Goal: Task Accomplishment & Management: Use online tool/utility

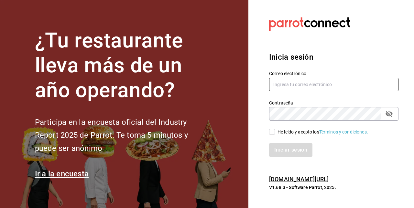
type input "[EMAIL_ADDRESS][DOMAIN_NAME]"
click at [270, 128] on div "He leído y acepto los Términos y condiciones." at bounding box center [329, 128] width 137 height 15
click at [273, 132] on input "He leído y acepto los Términos y condiciones." at bounding box center [272, 132] width 6 height 6
checkbox input "true"
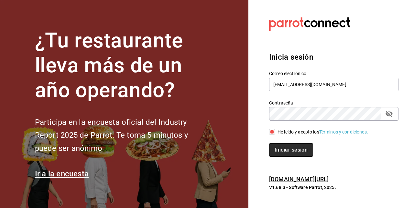
click at [282, 147] on button "Iniciar sesión" at bounding box center [291, 150] width 44 height 14
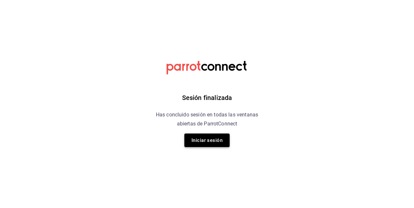
click at [221, 145] on button "Iniciar sesión" at bounding box center [206, 141] width 45 height 14
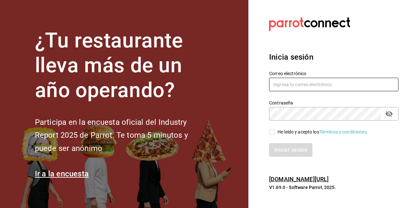
type input "[EMAIL_ADDRESS][DOMAIN_NAME]"
click at [270, 133] on input "He leído y acepto los Términos y condiciones." at bounding box center [272, 132] width 6 height 6
checkbox input "true"
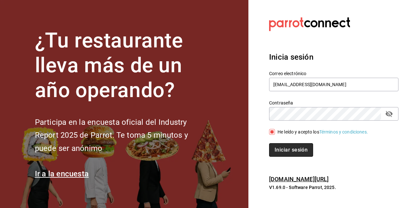
click at [281, 147] on button "Iniciar sesión" at bounding box center [291, 150] width 44 height 14
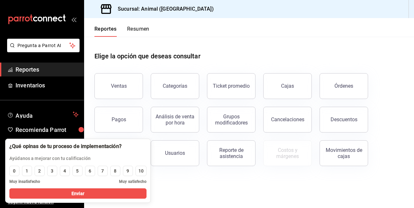
click at [291, 46] on div "Elige la opción que deseas consultar" at bounding box center [248, 51] width 309 height 29
click at [216, 180] on main "Elige la opción que deseas consultar Ventas Categorías Ticket promedio Cajas Ór…" at bounding box center [249, 123] width 330 height 172
click at [223, 51] on div "Elige la opción que deseas consultar" at bounding box center [248, 51] width 309 height 29
click at [131, 85] on button "Ventas" at bounding box center [118, 86] width 48 height 26
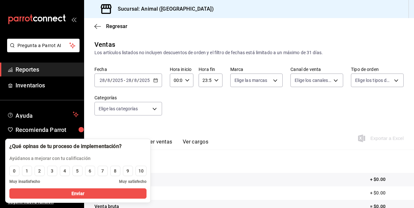
click at [159, 76] on div "2025-08-28 28 / 8 / 2025 - 2025-08-28 28 / 8 / 2025" at bounding box center [128, 81] width 68 height 14
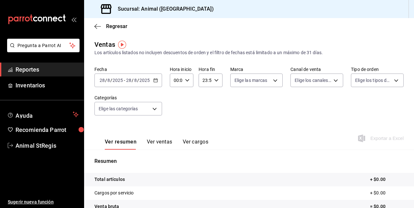
click at [153, 80] on icon "button" at bounding box center [155, 80] width 5 height 5
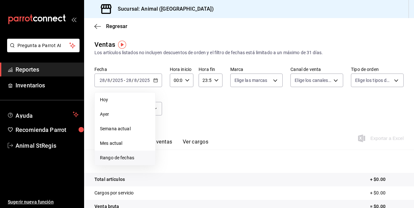
click at [126, 155] on span "Rango de fechas" at bounding box center [125, 158] width 50 height 7
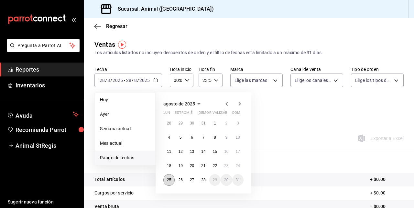
click at [169, 178] on abbr "25" at bounding box center [169, 180] width 4 height 5
click at [206, 182] on button "28" at bounding box center [202, 180] width 11 height 12
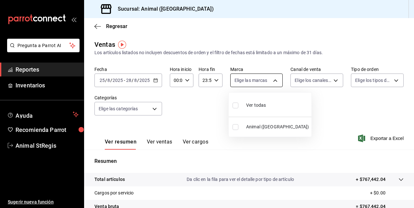
click at [272, 83] on body "Pregunta a Parrot AI Reportes Inventarios Ayuda Recomienda Parrot Animal StRegi…" at bounding box center [207, 104] width 414 height 208
click at [259, 106] on span "Ver todas" at bounding box center [256, 105] width 20 height 7
type input "3f39fcdc-c8c4-4fff-883a-47b345d9391c"
checkbox input "true"
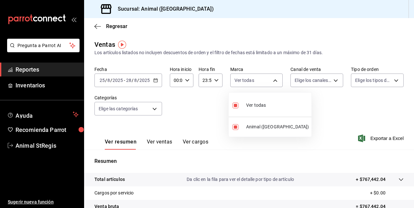
click at [333, 82] on div at bounding box center [207, 104] width 414 height 208
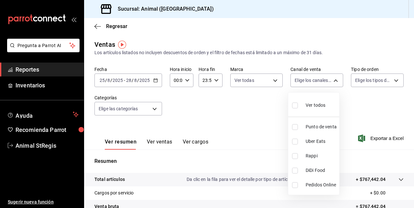
click at [333, 82] on body "Pregunta a Parrot AI Reportes Inventarios Ayuda Recomienda Parrot Animal StRegi…" at bounding box center [207, 104] width 414 height 208
click at [315, 103] on span "Ver todos" at bounding box center [315, 105] width 20 height 7
type input "PARROT,UBER_EATS,RAPPI,DIDI_FOOD,ONLINE"
checkbox input "true"
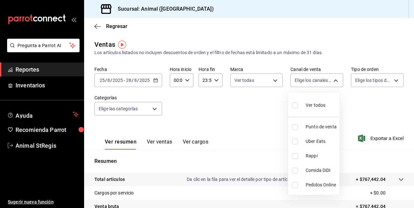
checkbox input "true"
click at [395, 83] on div at bounding box center [207, 104] width 414 height 208
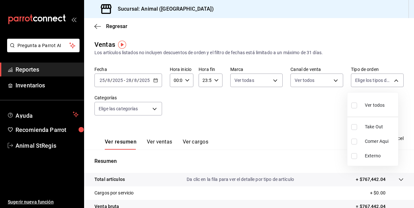
click at [395, 83] on body "Pregunta a Parrot AI Reportes Inventarios Ayuda Recomienda Parrot Animal StRegi…" at bounding box center [207, 104] width 414 height 208
click at [379, 107] on span "Ver todos" at bounding box center [375, 105] width 20 height 7
type input "3f245141-8cb2-4099-bf0f-bc16ed99609a,be50bec9-a7ef-41cc-9154-7015b9ad380c,EXTER…"
checkbox input "true"
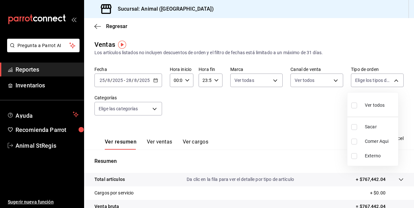
checkbox input "true"
click at [149, 111] on div at bounding box center [207, 104] width 414 height 208
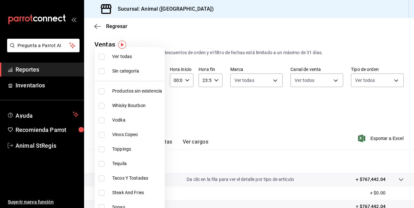
click at [149, 111] on body "Pregunta a Parrot AI Reportes Inventarios Ayuda Recomienda Parrot Animal StRegi…" at bounding box center [207, 104] width 414 height 208
click at [139, 59] on span "Ver todas" at bounding box center [137, 56] width 50 height 7
type input "ab590da7-d0c4-47a8-ac4f-44aecaaca930,928f1d8c-49b4-4cad-a5c8-35f7885dcb7c,2440b…"
checkbox input "true"
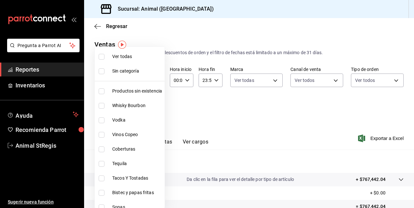
checkbox input "true"
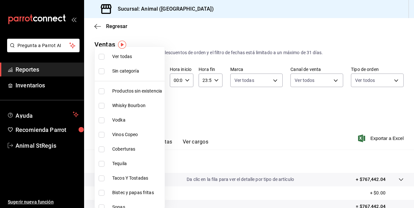
checkbox input "true"
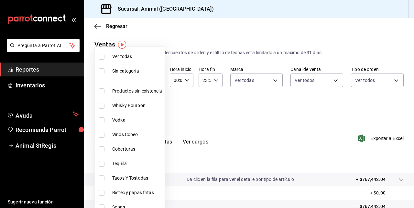
checkbox input "true"
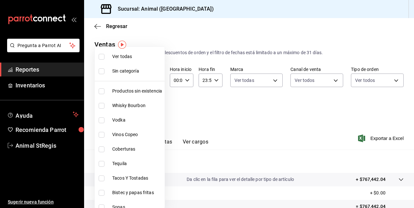
checkbox input "true"
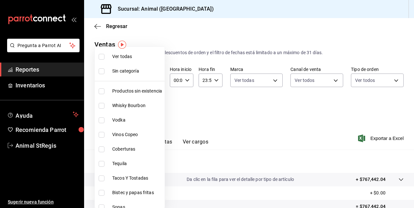
checkbox input "true"
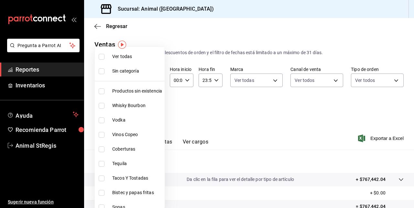
checkbox input "true"
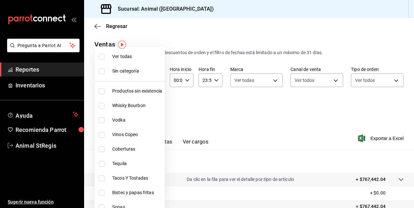
checkbox input "true"
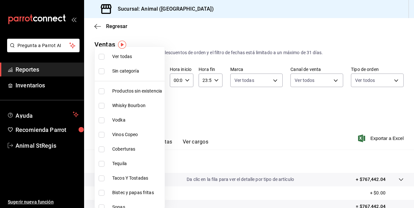
checkbox input "true"
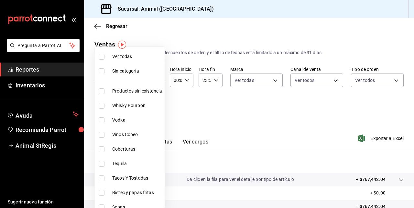
checkbox input "true"
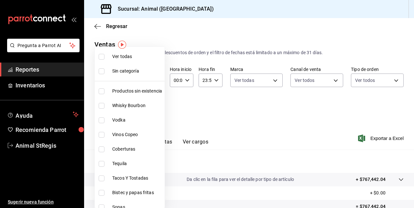
checkbox input "true"
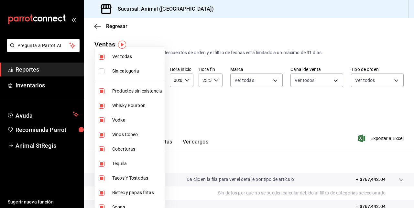
click at [199, 113] on div at bounding box center [207, 104] width 414 height 208
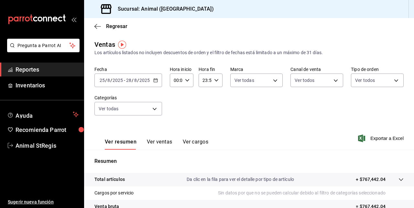
click at [164, 141] on button "Ver ventas" at bounding box center [160, 144] width 26 height 11
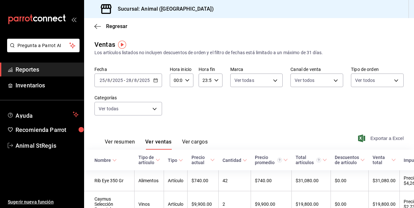
click at [385, 139] on font "Exportar a Excel" at bounding box center [386, 138] width 33 height 5
